Goal: Information Seeking & Learning: Stay updated

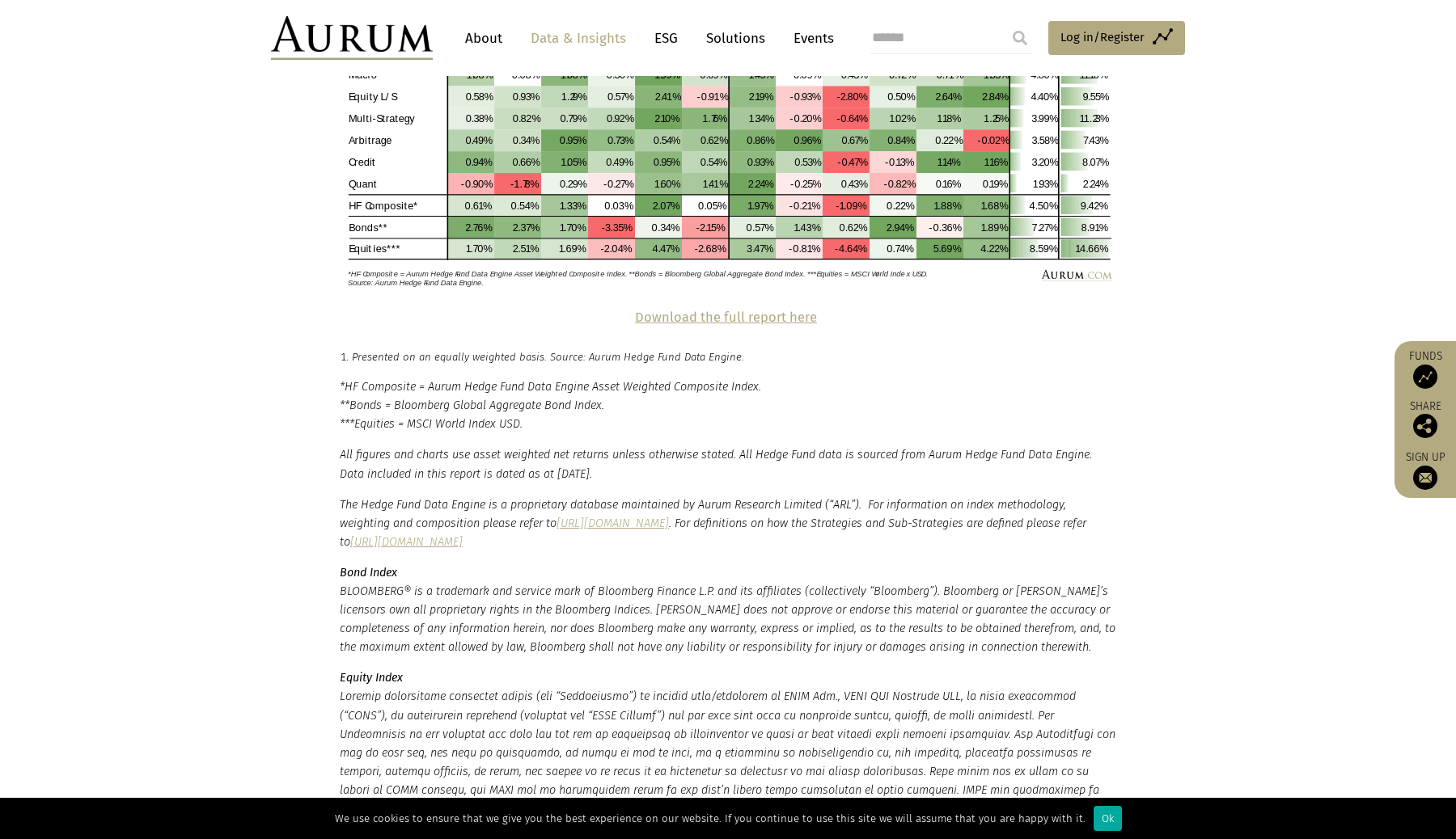
scroll to position [3557, 0]
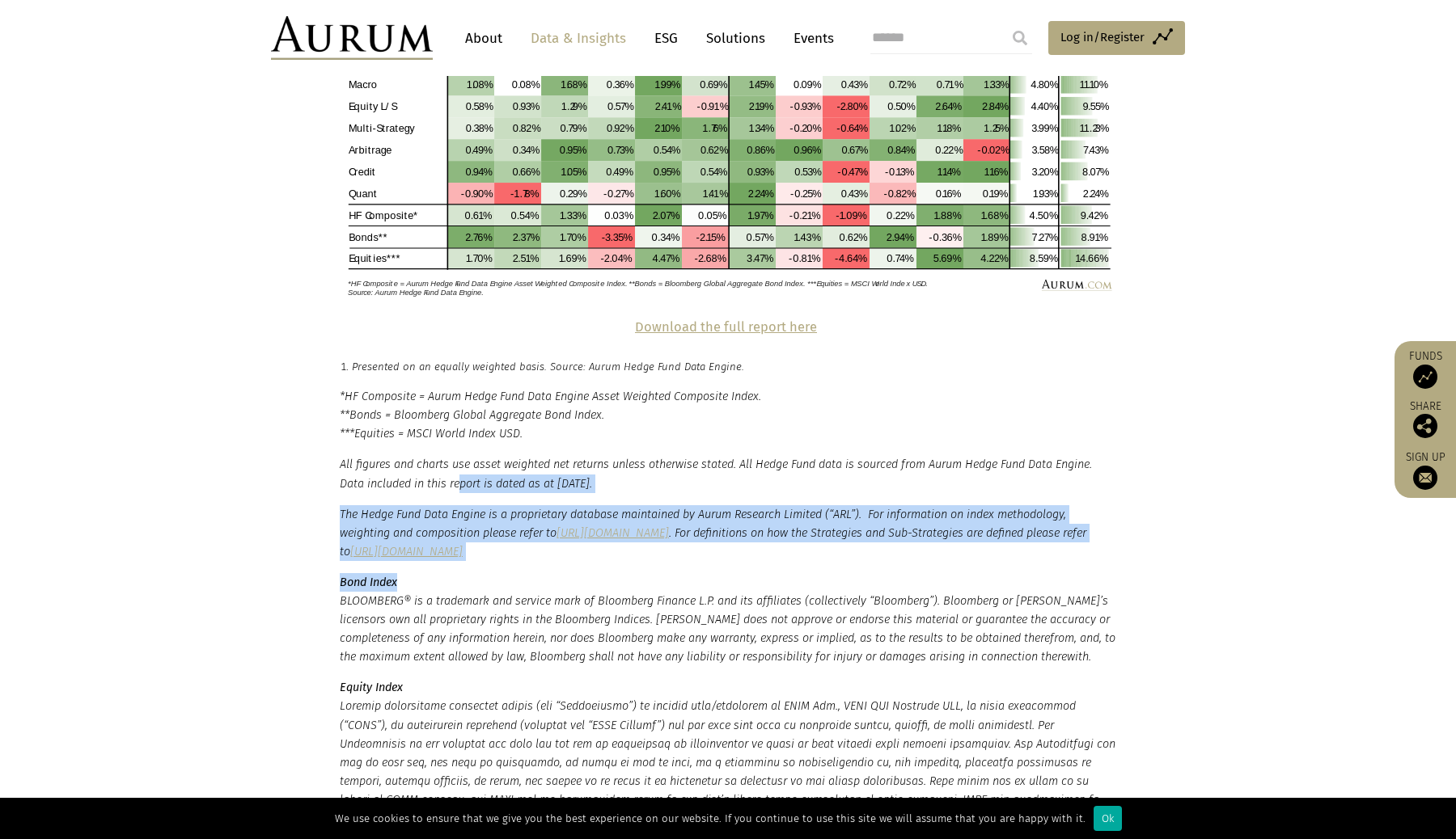
drag, startPoint x: 461, startPoint y: 440, endPoint x: 461, endPoint y: 541, distance: 101.0
click at [461, 541] on small "*HF Composite = Aurum Hedge Fund Data Engine Asset Weighted Composite Index. **…" at bounding box center [728, 654] width 776 height 534
click at [461, 573] on p "Bond Index BLOOMBERG® is a trademark and service mark of Bloomberg Finance L.P.…" at bounding box center [728, 620] width 776 height 93
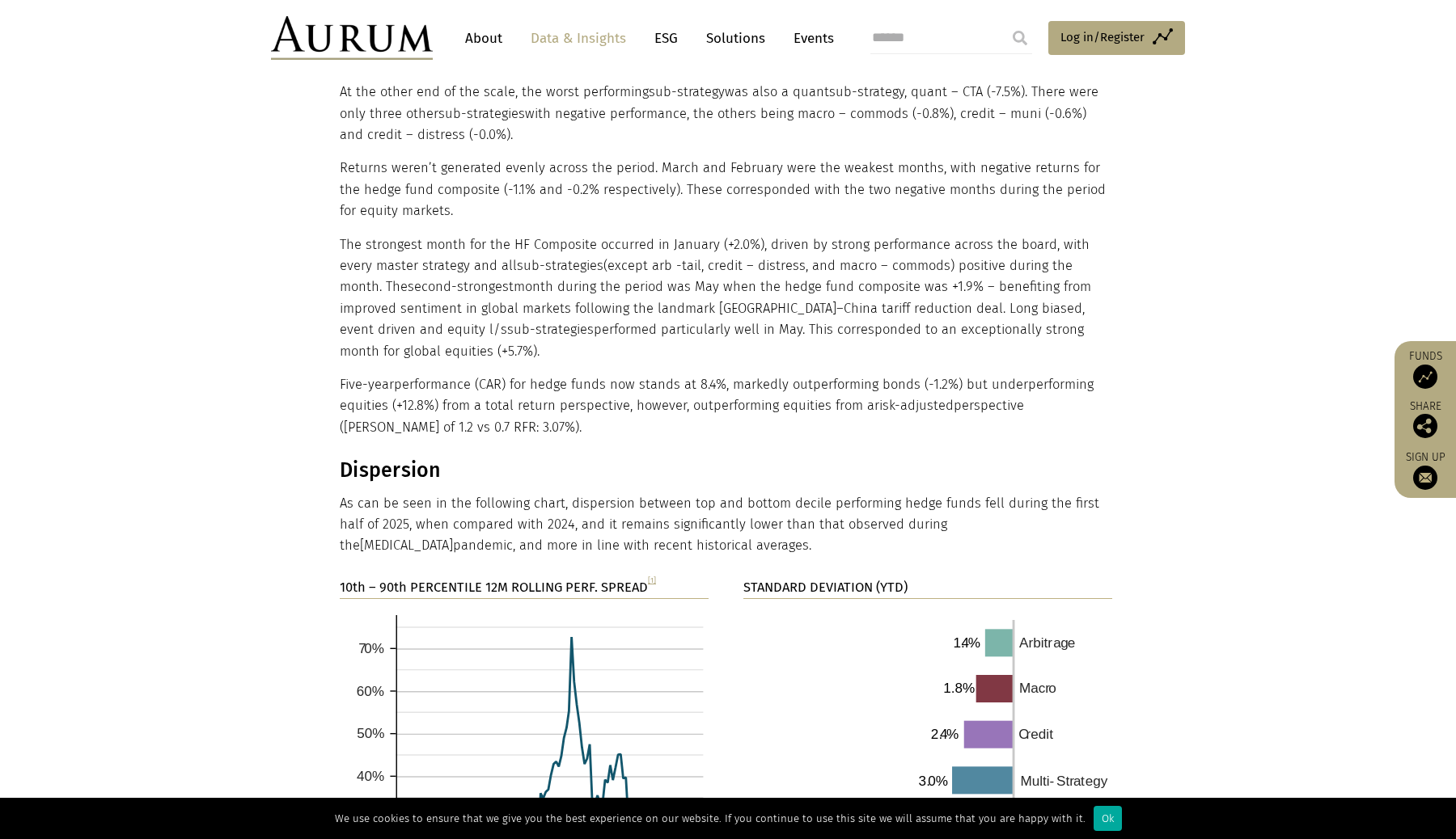
scroll to position [2171, 0]
drag, startPoint x: 473, startPoint y: 443, endPoint x: 610, endPoint y: 495, distance: 146.5
click at [610, 496] on div "Dispersion As can be seen in the following chart, dispersion between top and bo…" at bounding box center [726, 506] width 772 height 98
click at [610, 495] on p "As can be seen in the following chart, dispersion between top and bottom decile…" at bounding box center [726, 523] width 772 height 64
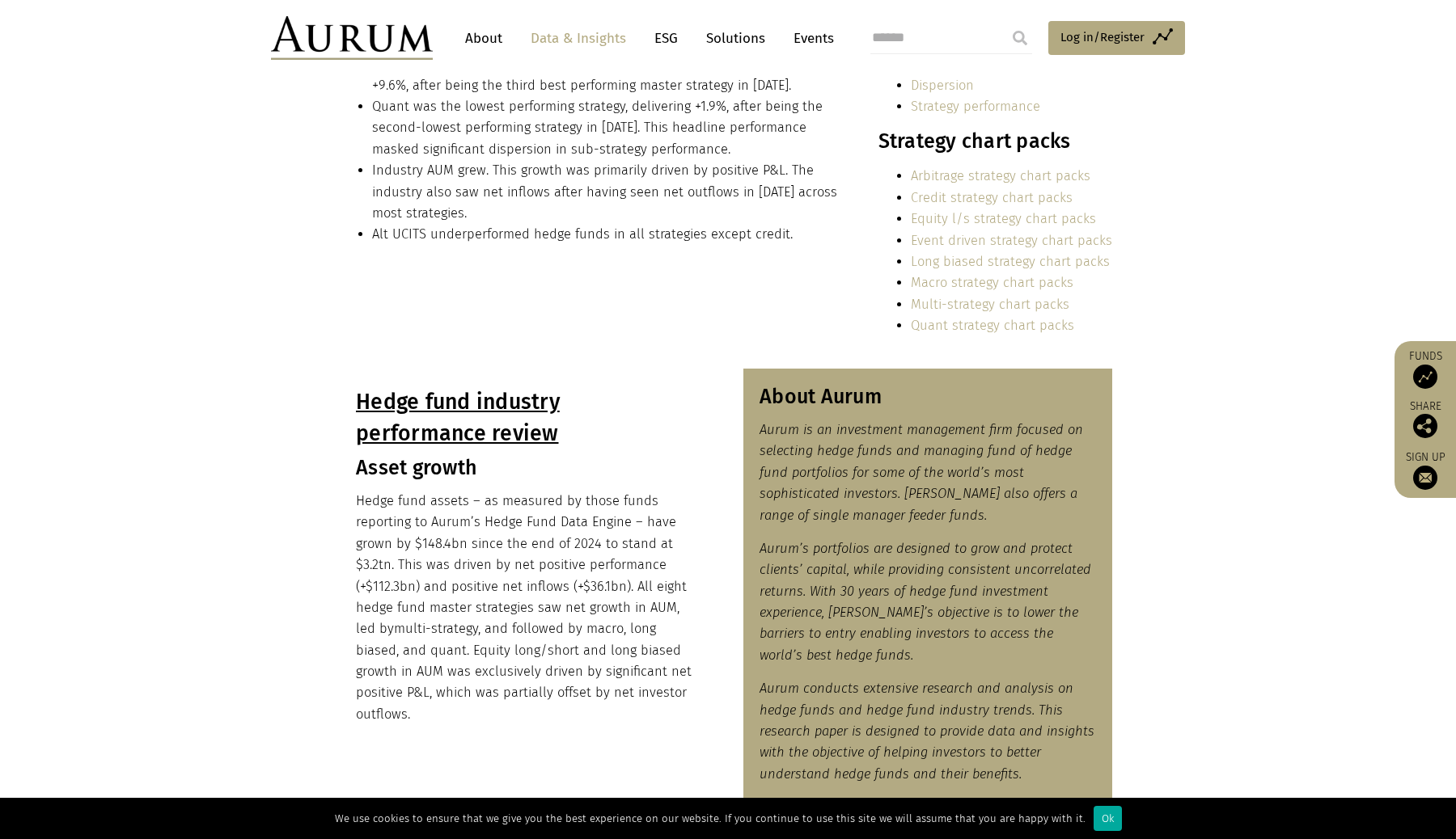
scroll to position [526, 0]
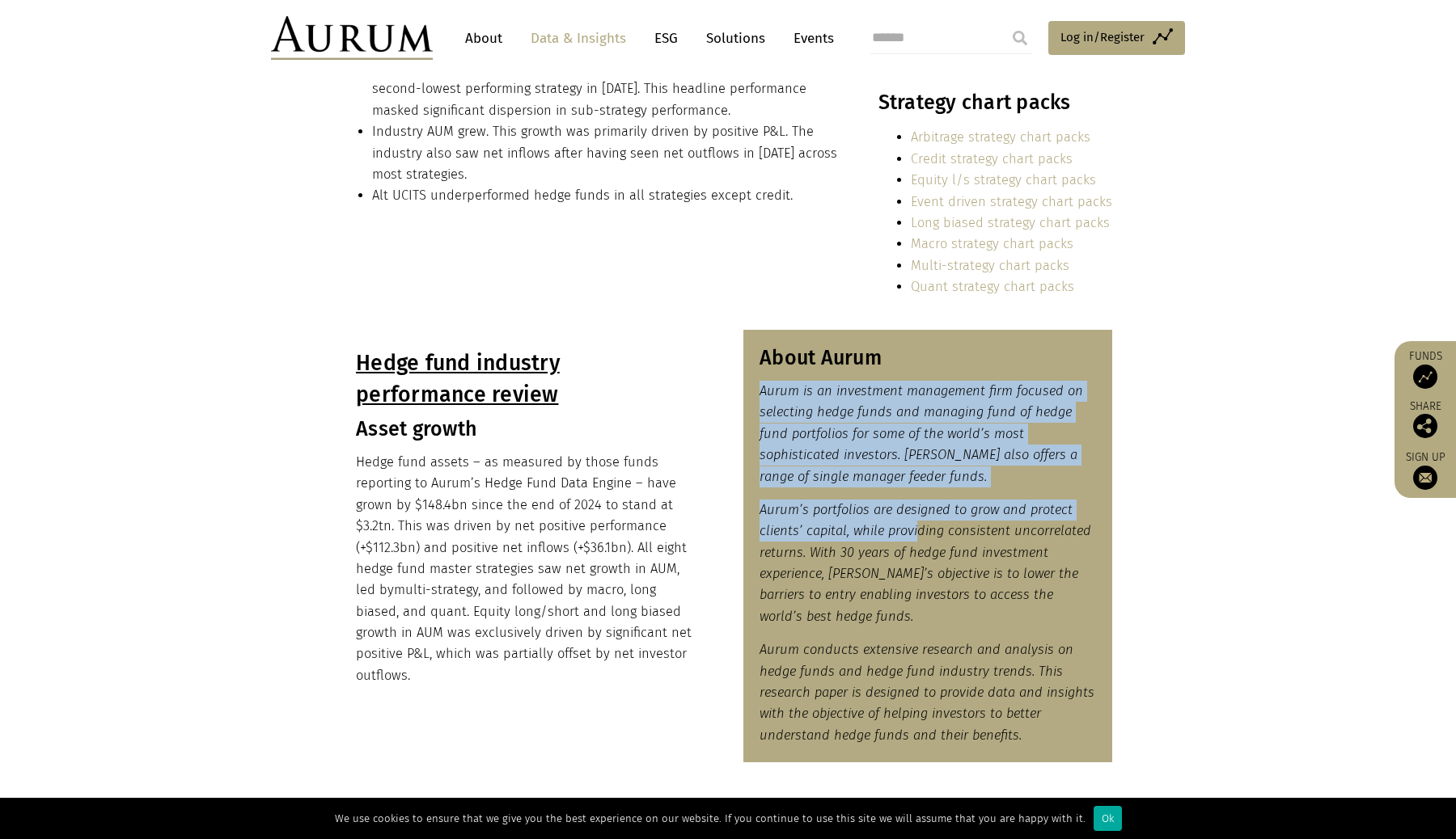
drag, startPoint x: 913, startPoint y: 375, endPoint x: 914, endPoint y: 531, distance: 156.0
click at [914, 531] on div "About Aurum Aurum is an investment management firm focused on selecting hedge f…" at bounding box center [928, 546] width 369 height 433
click at [914, 532] on em "Aurum’s portfolios are designed to grow and protect clients’ capital, while pro…" at bounding box center [924, 563] width 331 height 122
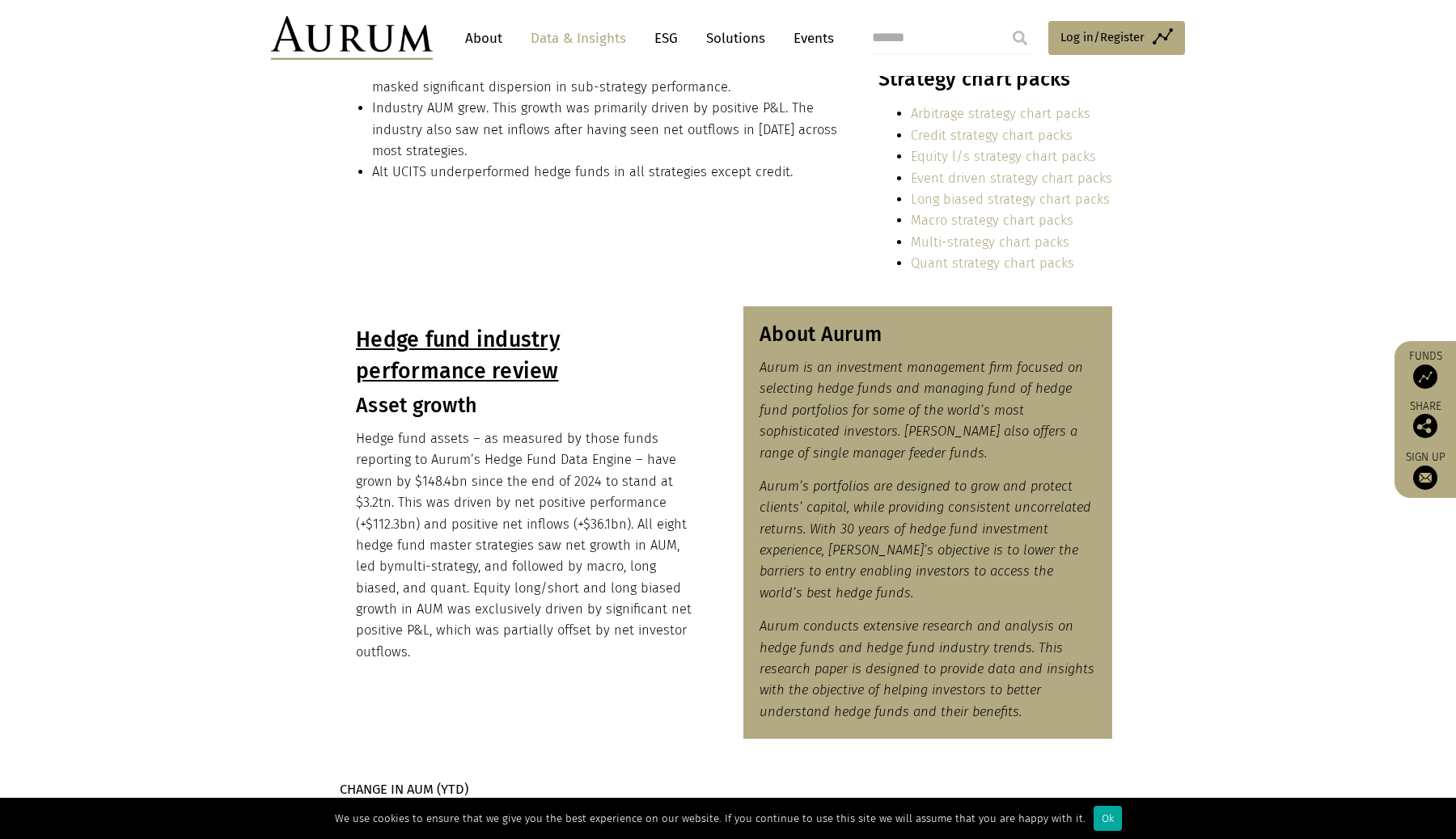
scroll to position [570, 0]
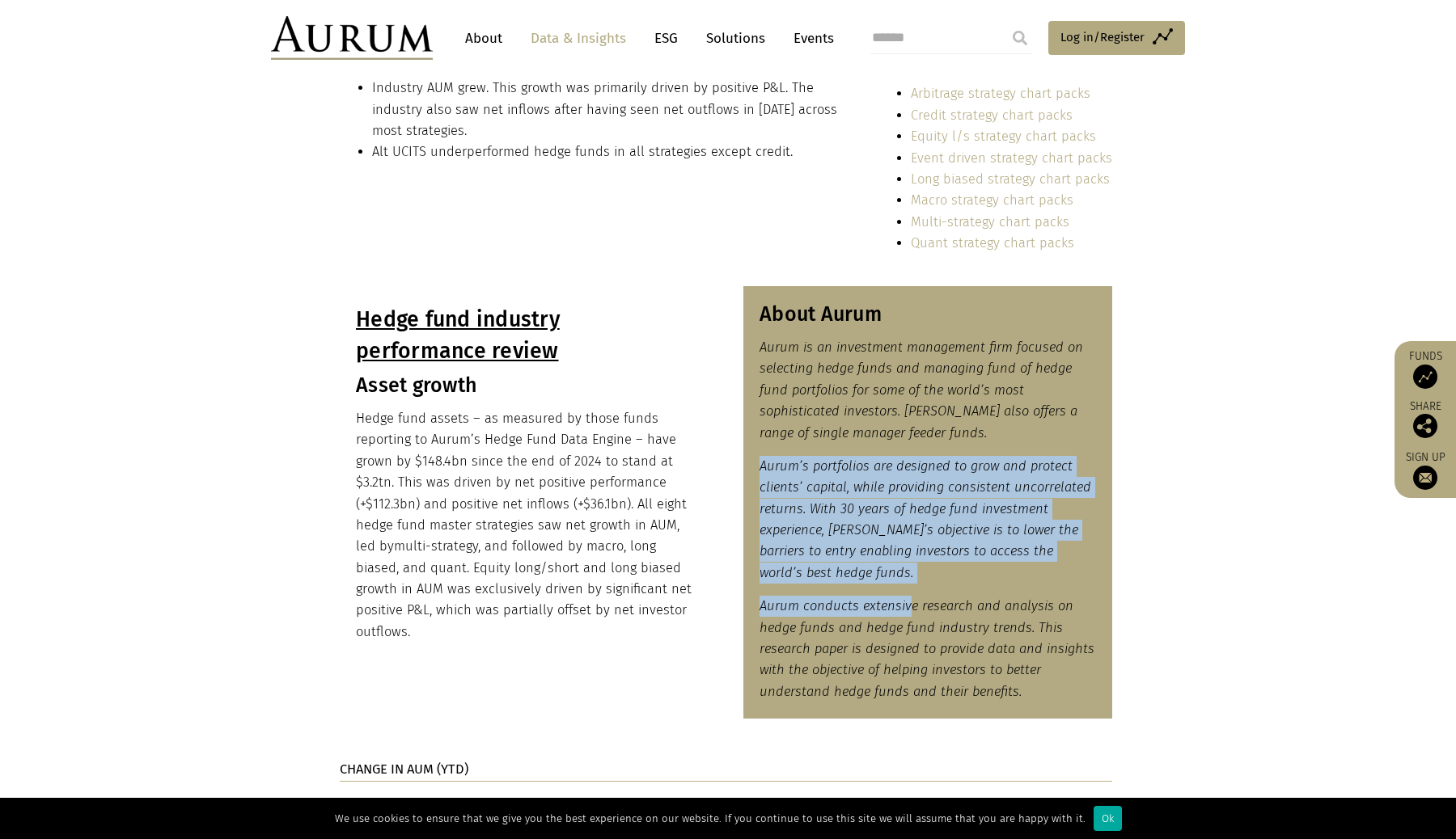
drag, startPoint x: 907, startPoint y: 447, endPoint x: 907, endPoint y: 604, distance: 157.0
click at [907, 605] on div "About Aurum Aurum is an investment management firm focused on selecting hedge f…" at bounding box center [928, 503] width 369 height 433
click at [907, 604] on em "Aurum conducts extensive research and analysis on hedge funds and hedge fund in…" at bounding box center [926, 649] width 335 height 101
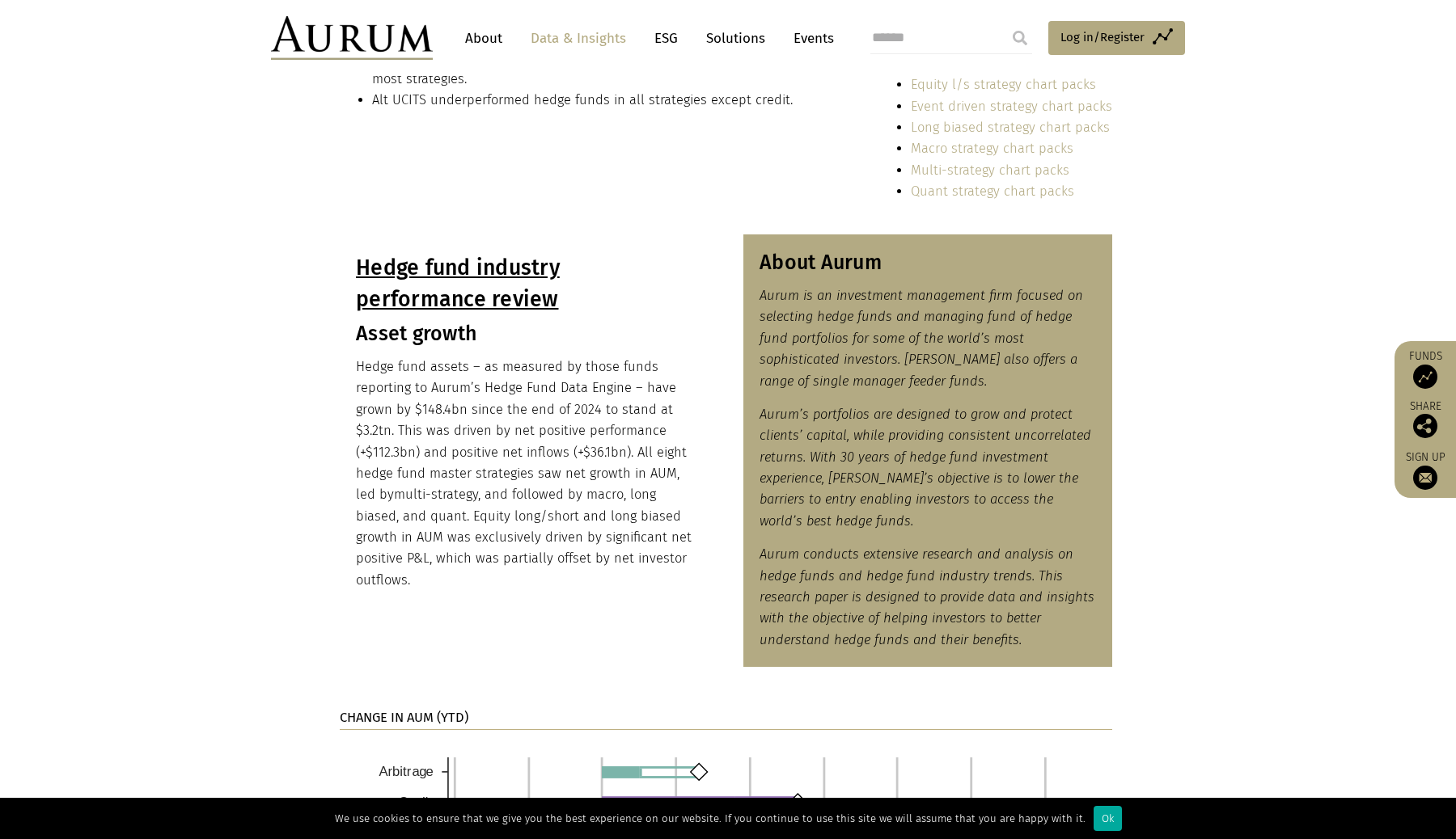
scroll to position [632, 0]
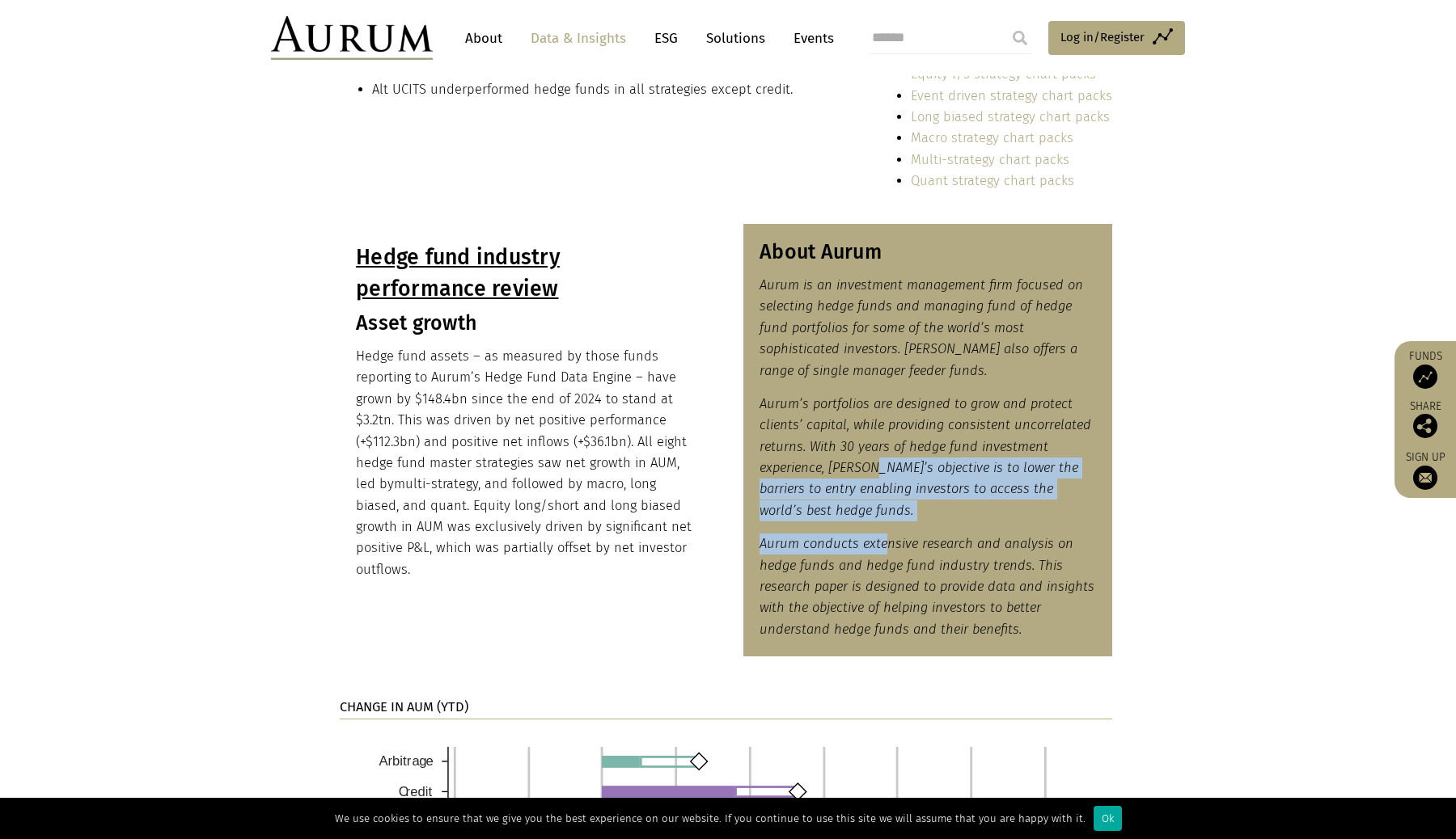
drag, startPoint x: 876, startPoint y: 461, endPoint x: 886, endPoint y: 546, distance: 85.6
click at [886, 547] on div "About Aurum Aurum is an investment management firm focused on selecting hedge f…" at bounding box center [928, 440] width 369 height 433
click at [886, 546] on em "Aurum conducts extensive research and analysis on hedge funds and hedge fund in…" at bounding box center [926, 586] width 335 height 101
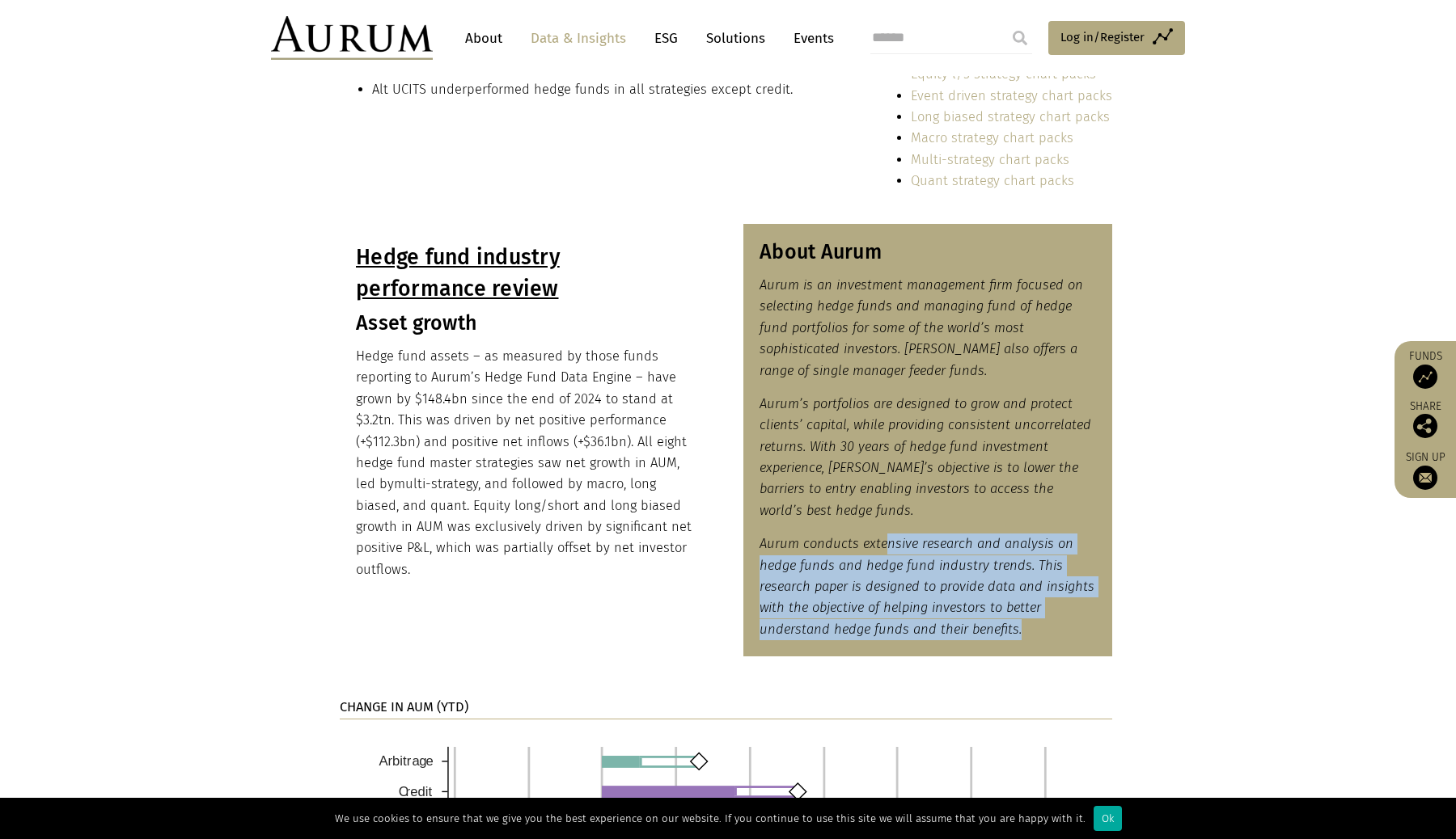
drag, startPoint x: 883, startPoint y: 540, endPoint x: 1033, endPoint y: 674, distance: 201.1
click at [1033, 674] on section "Hedge fund industry performance review Asset growth Hedge fund assets – as meas…" at bounding box center [728, 450] width 1456 height 453
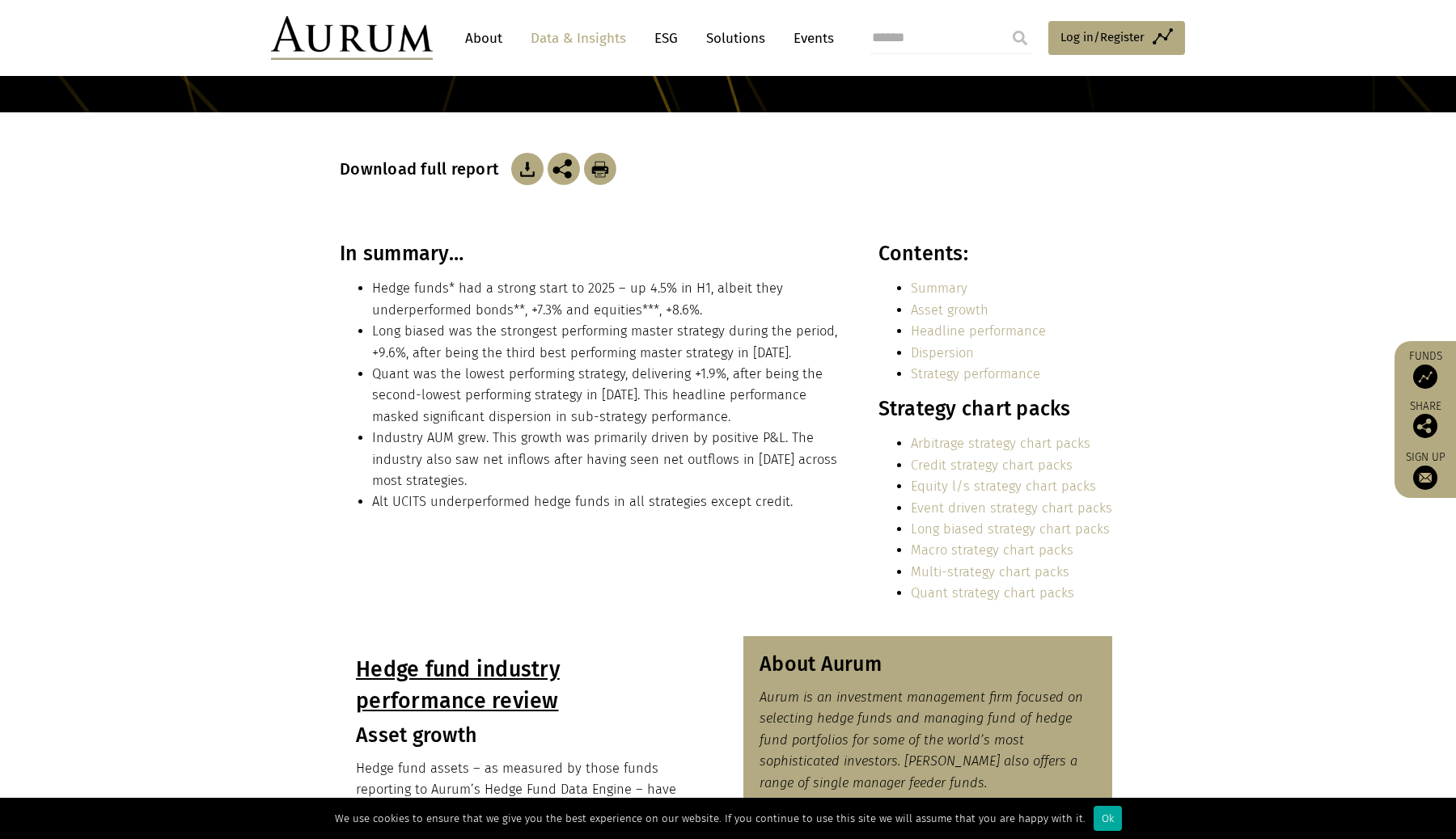
scroll to position [191, 0]
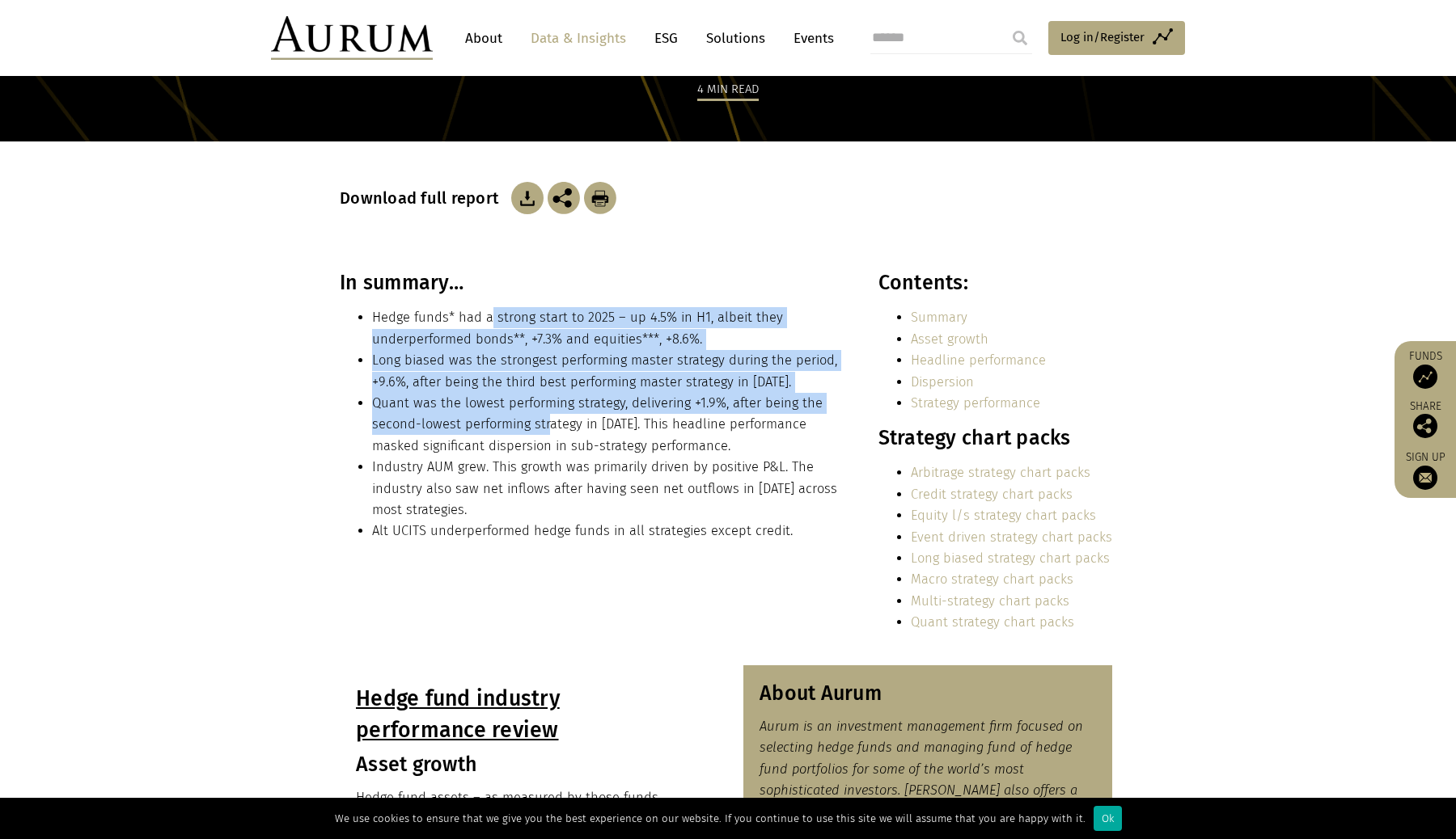
drag, startPoint x: 487, startPoint y: 311, endPoint x: 550, endPoint y: 421, distance: 126.8
click at [550, 421] on ul "Hedge funds* had a strong start to 2025 – up 4.5% in H1, albeit they underperfo…" at bounding box center [591, 424] width 503 height 235
click at [550, 421] on li "Quant was the lowest performing strategy, delivering +1.9%, after being the sec…" at bounding box center [606, 425] width 470 height 64
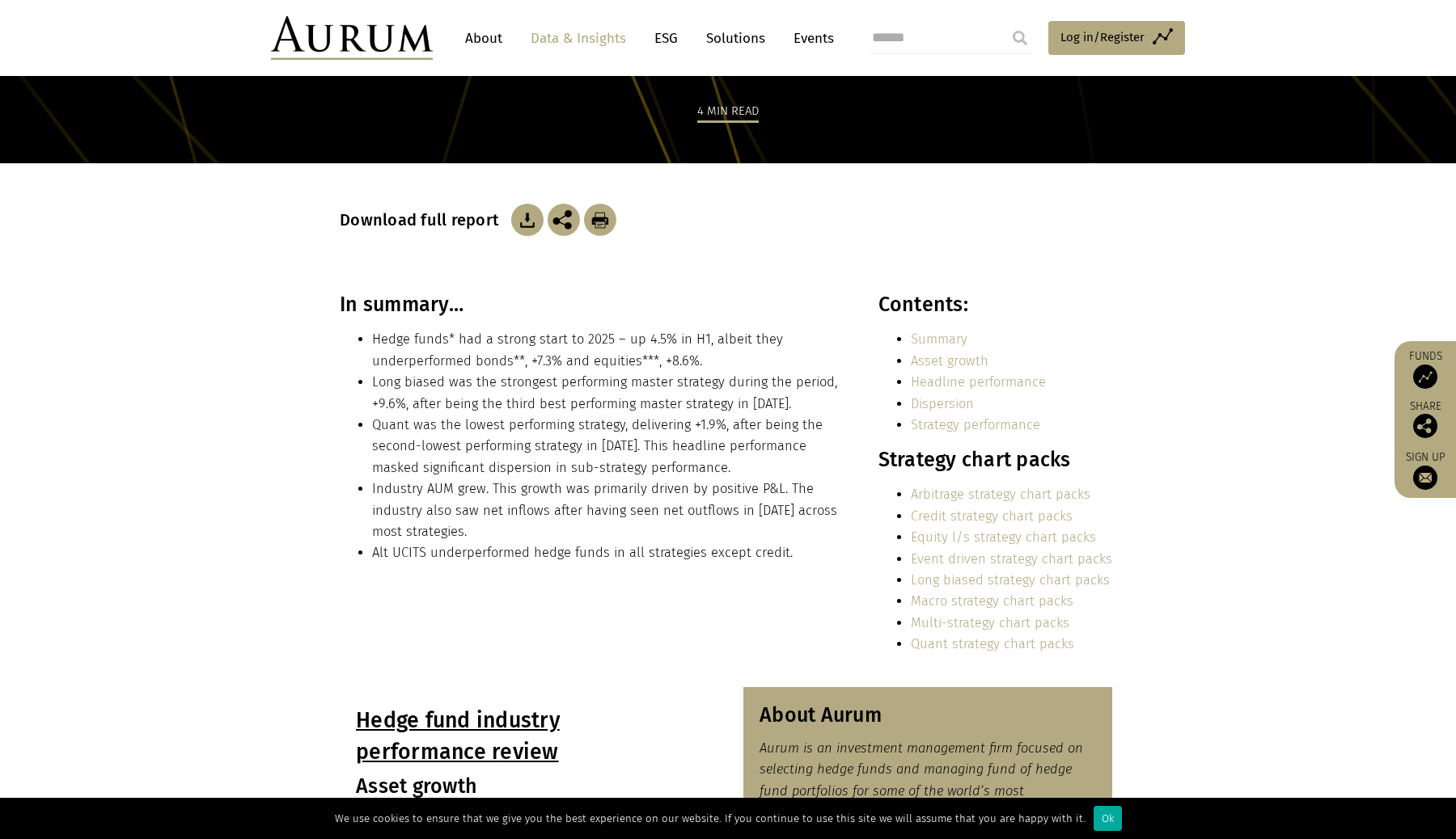
scroll to position [154, 0]
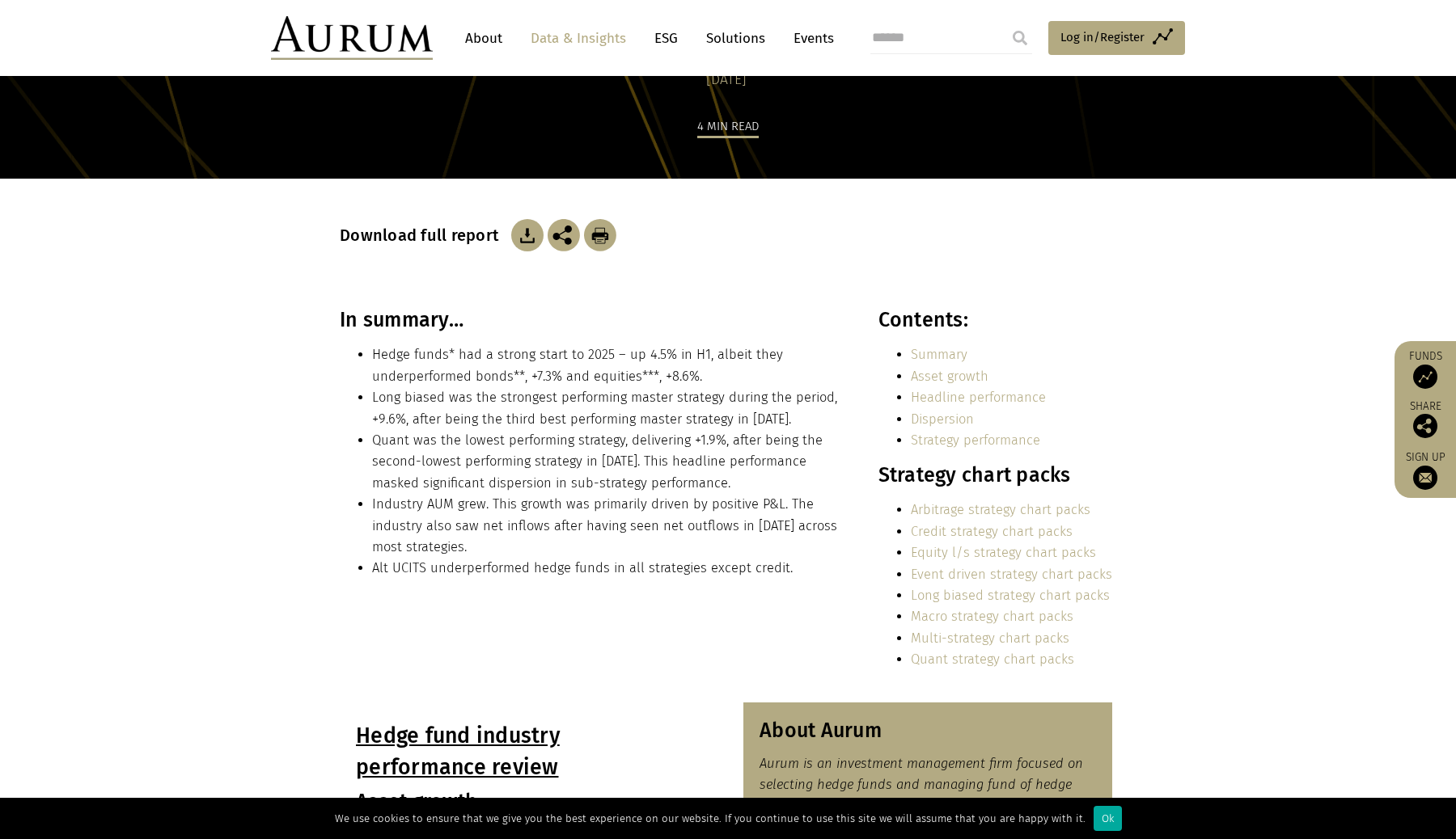
drag, startPoint x: 493, startPoint y: 389, endPoint x: 562, endPoint y: 526, distance: 153.4
click at [562, 529] on ul "Hedge funds* had a strong start to 2025 – up 4.5% in H1, albeit they underperfo…" at bounding box center [591, 461] width 503 height 235
click at [562, 526] on li "Industry AUM grew. This growth was primarily driven by positive P&L. The indust…" at bounding box center [606, 526] width 470 height 64
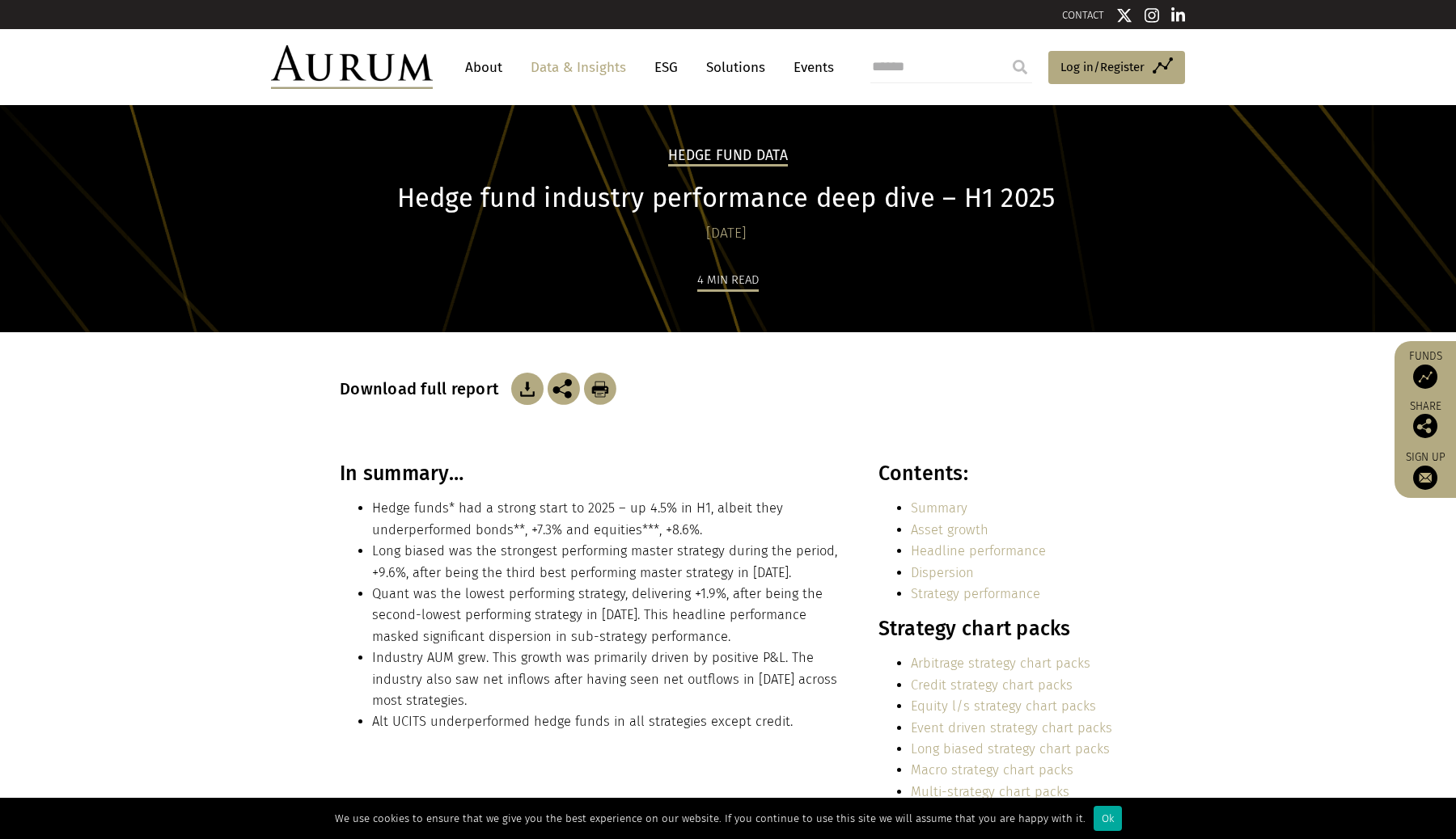
click at [585, 75] on link "Data & Insights" at bounding box center [578, 67] width 112 height 30
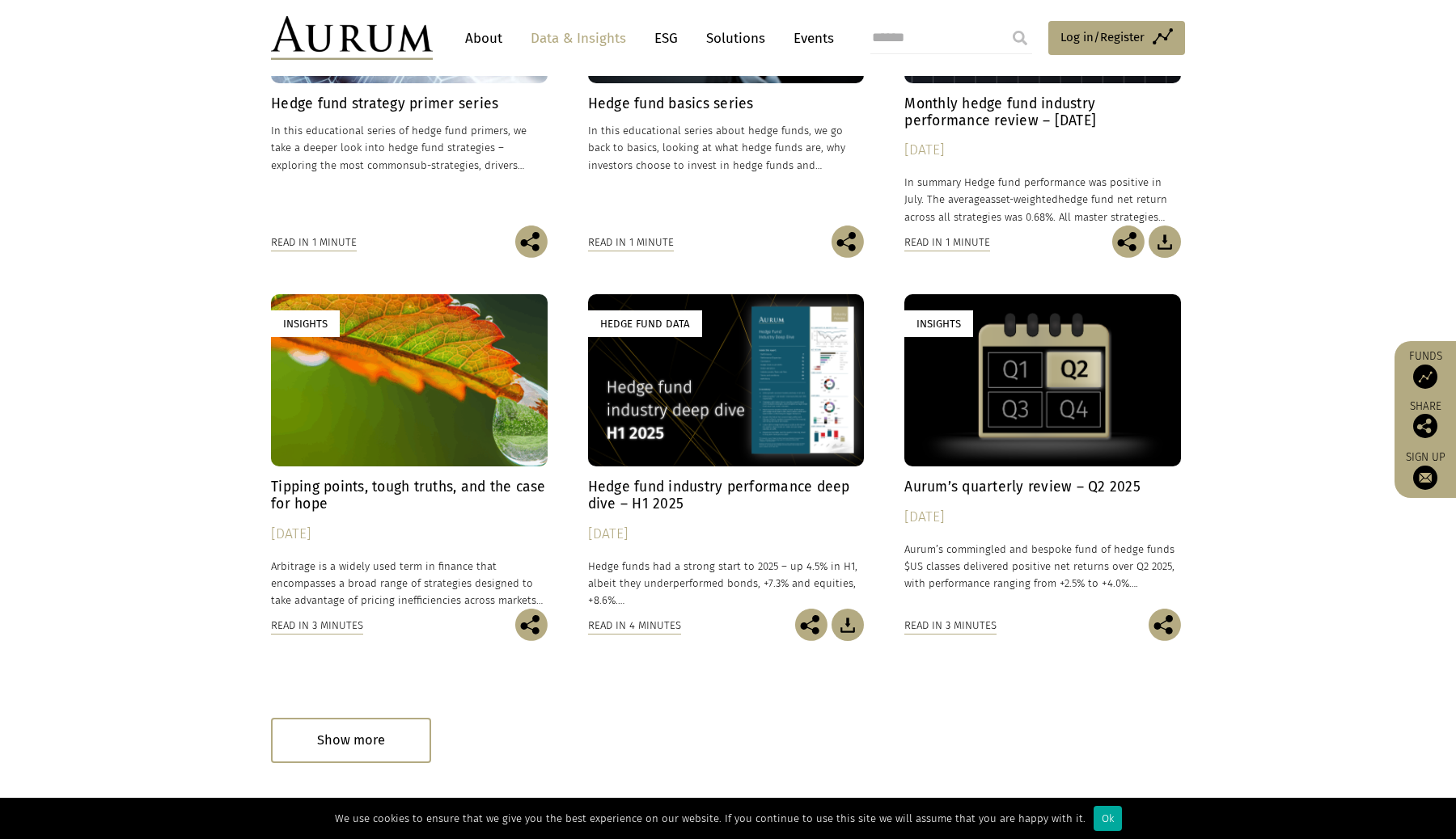
scroll to position [685, 0]
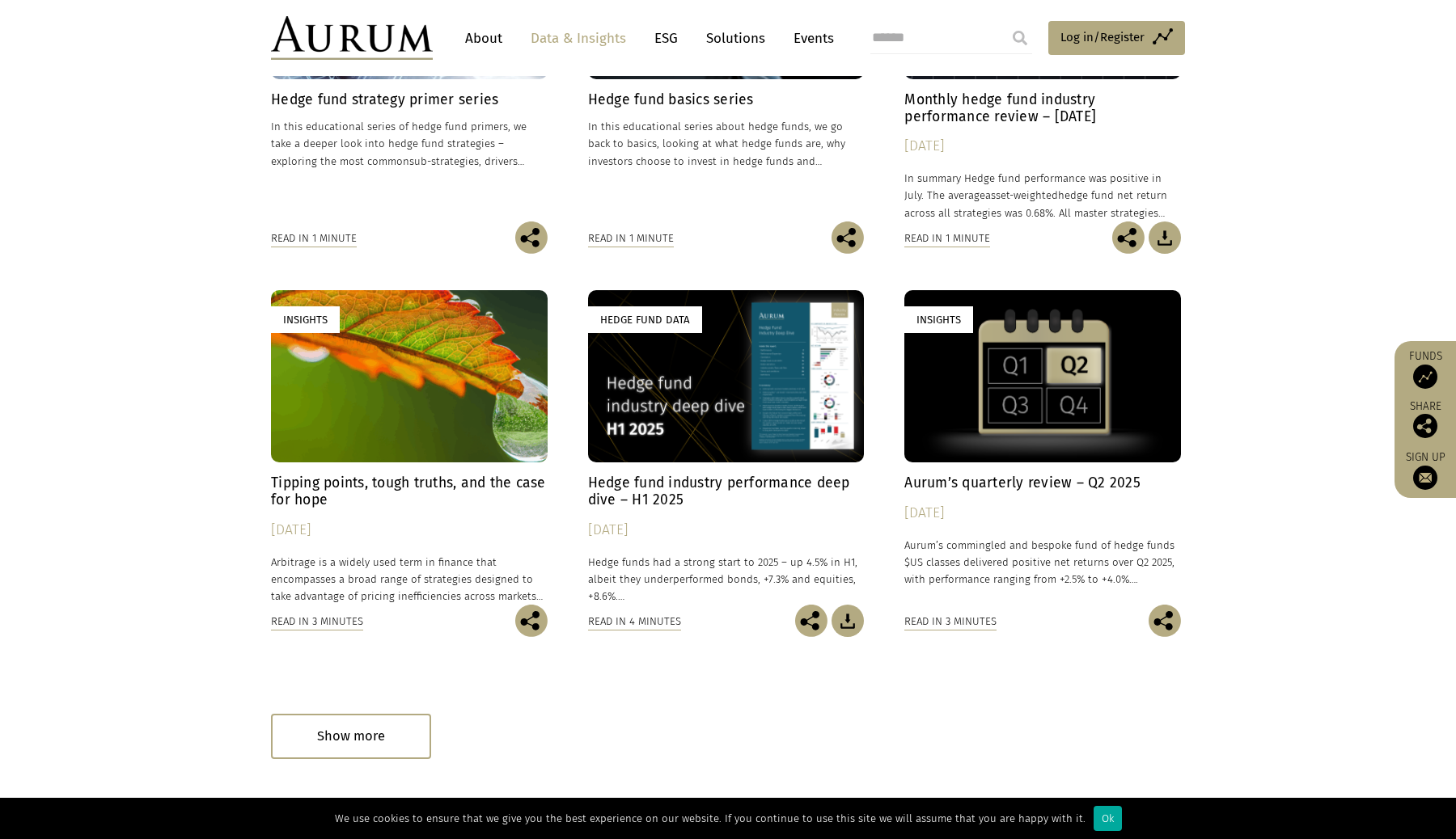
click at [1043, 124] on h4 "Monthly hedge fund industry performance review – [DATE]" at bounding box center [1042, 108] width 276 height 34
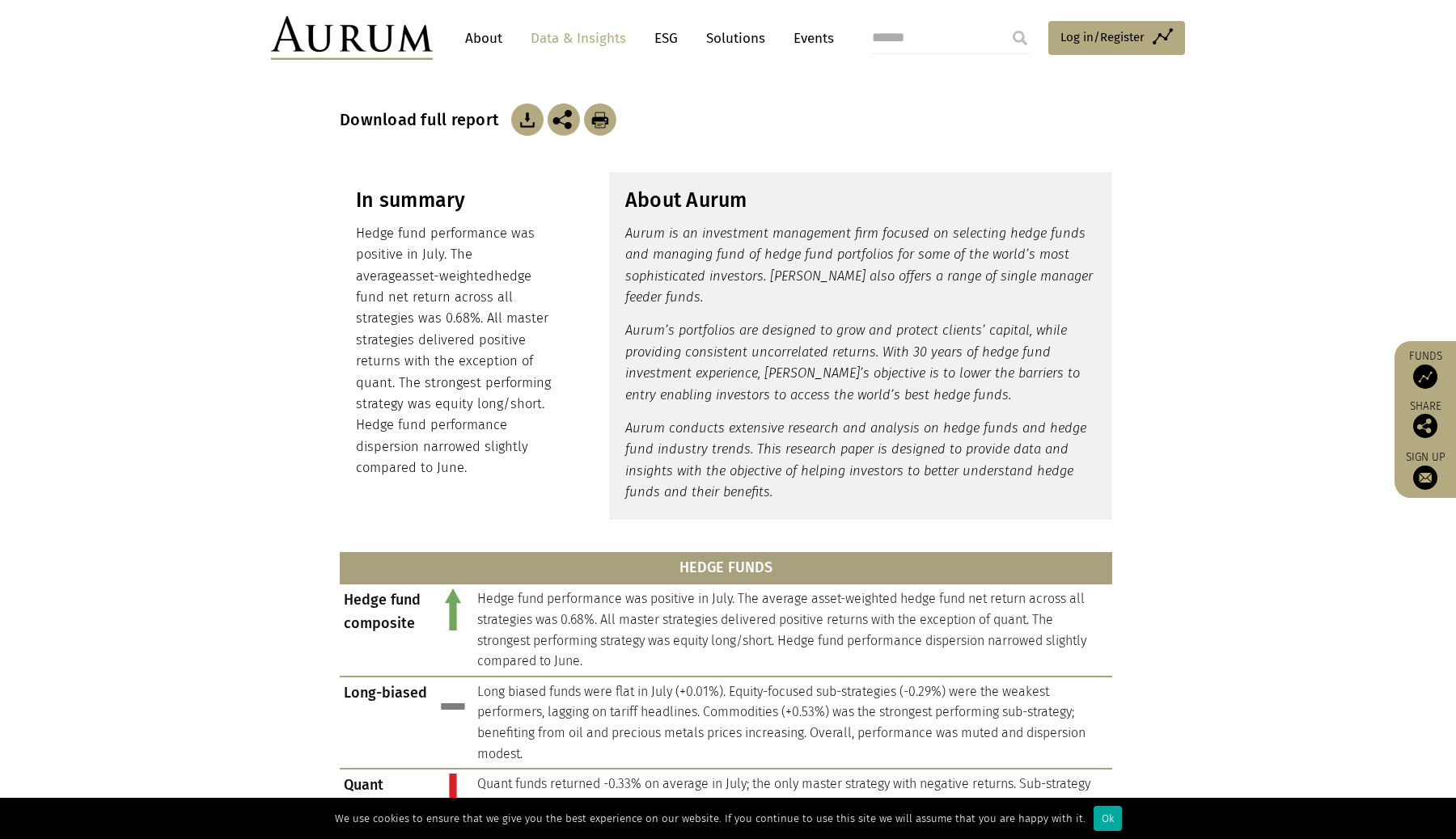
scroll to position [292, 0]
